Goal: Task Accomplishment & Management: Manage account settings

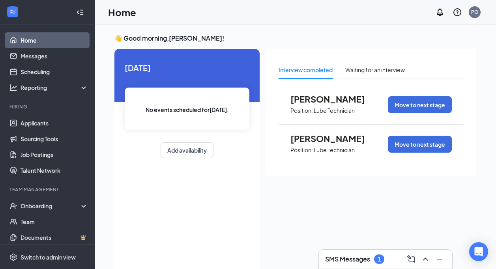
click at [319, 102] on span "[PERSON_NAME]" at bounding box center [333, 99] width 87 height 10
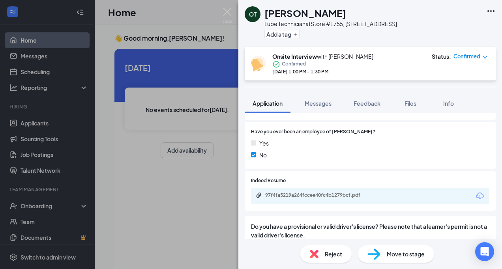
scroll to position [434, 0]
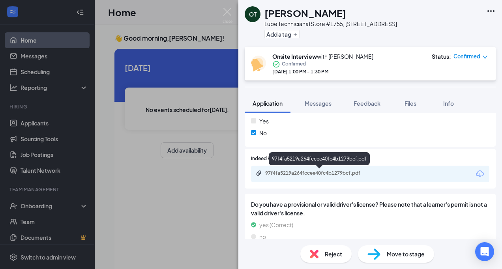
click at [284, 173] on div "97f4fa5219a264fccee40fc4b1279bcf.pdf" at bounding box center [320, 173] width 110 height 6
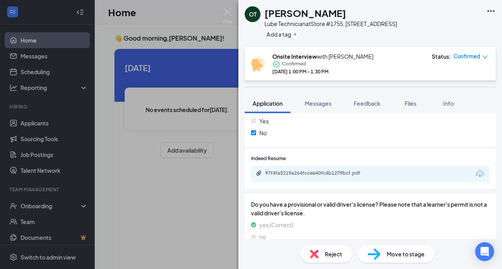
click at [122, 183] on div "OT [PERSON_NAME] Technician at Store #1755, [STREET_ADDRESS] Add a tag Onsite I…" at bounding box center [251, 134] width 502 height 269
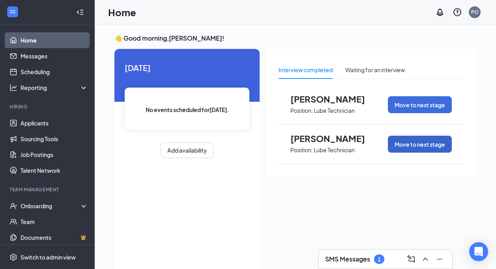
click at [424, 143] on button "Move to next stage" at bounding box center [420, 144] width 64 height 17
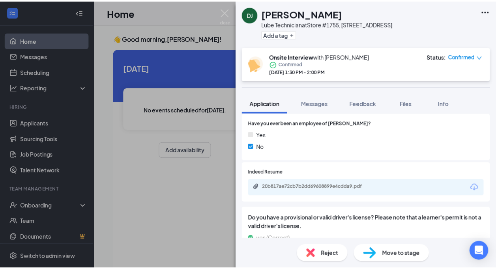
scroll to position [394, 0]
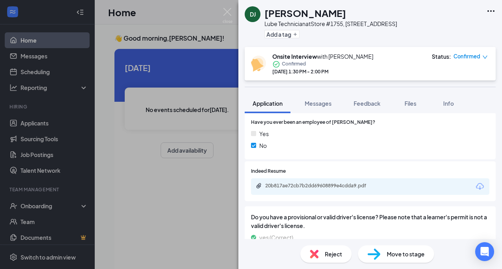
click at [410, 254] on span "Move to stage" at bounding box center [405, 254] width 38 height 9
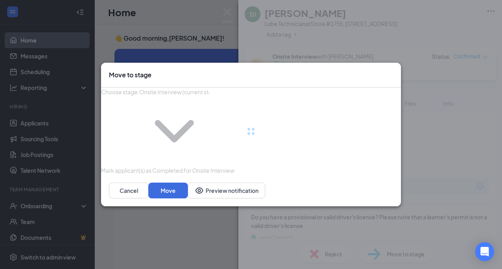
type input "Document Collection and Background Check After Conditional Offer (next stage)"
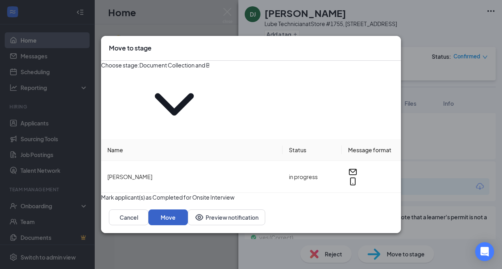
click at [188, 209] on button "Move" at bounding box center [167, 217] width 39 height 16
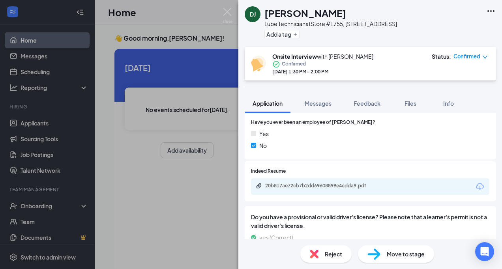
click at [145, 202] on div "DJ Diomitrious [PERSON_NAME] Technician at Store #1755, [STREET_ADDRESS] Add a …" at bounding box center [251, 134] width 502 height 269
